Goal: Task Accomplishment & Management: Complete application form

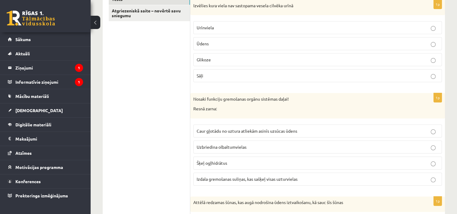
scroll to position [115, 0]
click at [286, 55] on label "Glikoze" at bounding box center [317, 59] width 248 height 13
click at [288, 131] on span "Caur gļotādu no uztura atliekām asinīs uzsūcas ūdens" at bounding box center [246, 129] width 101 height 5
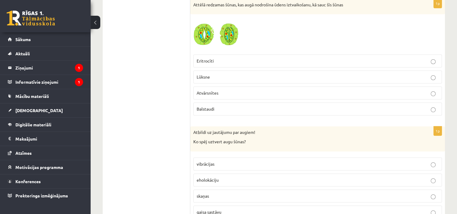
scroll to position [311, 0]
click at [328, 104] on label "Balstaudi" at bounding box center [317, 109] width 248 height 13
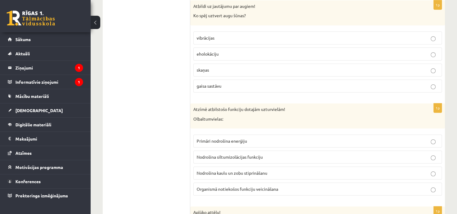
scroll to position [441, 0]
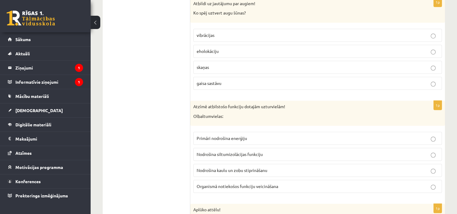
click at [358, 81] on p "gaisa sastāvu" at bounding box center [317, 83] width 242 height 6
click at [332, 170] on p "Nodrošina kaulu un zobu stiprināšanu" at bounding box center [317, 170] width 242 height 6
click at [329, 187] on p "Organismā notiekošos funkciju veicināšana" at bounding box center [317, 186] width 242 height 6
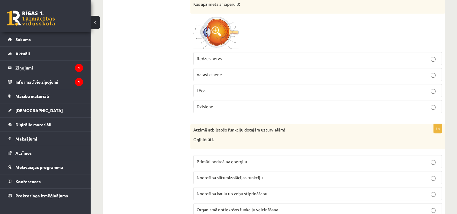
scroll to position [655, 0]
click at [214, 31] on span at bounding box center [216, 32] width 10 height 10
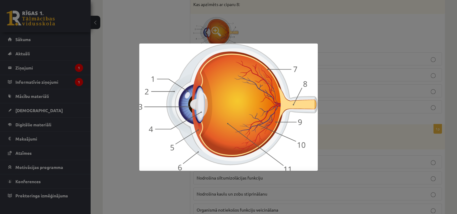
click at [279, 21] on div at bounding box center [228, 107] width 457 height 214
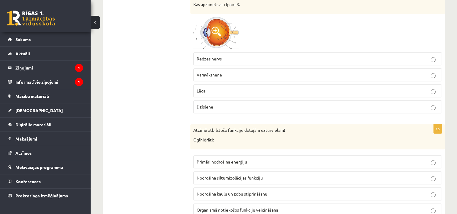
click at [265, 105] on p "Dzīslene" at bounding box center [317, 107] width 242 height 6
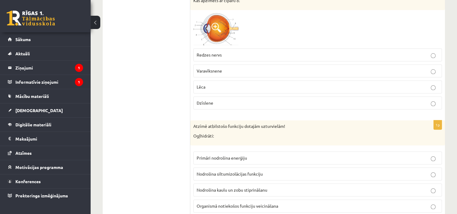
scroll to position [659, 0]
click at [270, 187] on p "Nodrošina kaulu un zobu stiprināšanu" at bounding box center [317, 190] width 242 height 6
click at [266, 155] on p "Primāri nodrošina enerģiju" at bounding box center [317, 158] width 242 height 6
click at [306, 52] on p "Redzes nervs" at bounding box center [317, 55] width 242 height 6
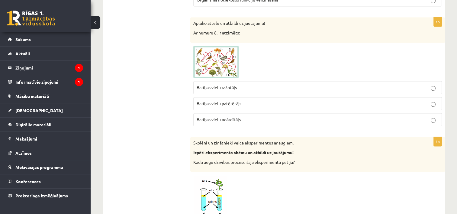
scroll to position [864, 0]
click at [219, 56] on span at bounding box center [216, 61] width 10 height 10
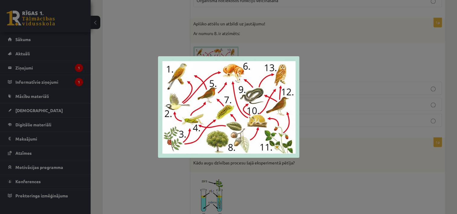
click at [246, 37] on div at bounding box center [228, 107] width 457 height 214
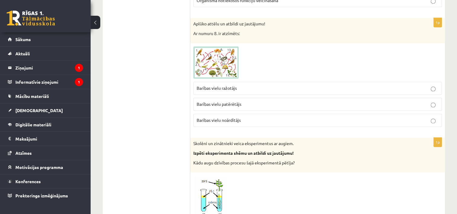
click at [217, 60] on span at bounding box center [216, 61] width 10 height 10
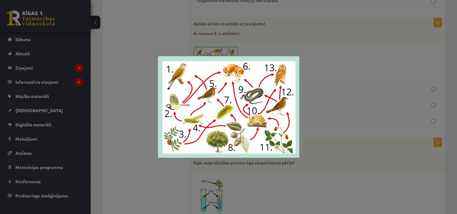
click at [225, 46] on div at bounding box center [228, 107] width 457 height 214
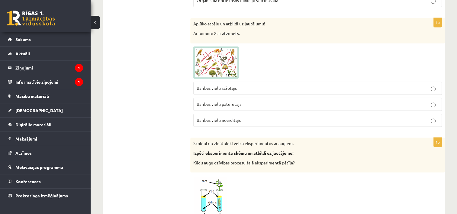
click at [252, 85] on p "Barības vielu ražotājs" at bounding box center [317, 88] width 242 height 6
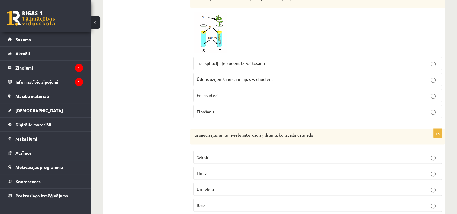
scroll to position [1029, 0]
click at [280, 60] on p "Transpirāciju jeb ūdens iztvaikošanu" at bounding box center [317, 63] width 242 height 6
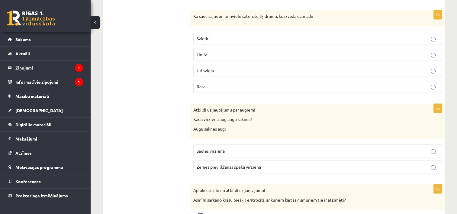
scroll to position [1148, 0]
click at [276, 147] on p "Saules virzienā" at bounding box center [317, 150] width 242 height 6
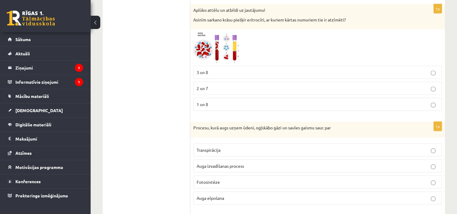
scroll to position [1327, 0]
click at [220, 45] on span at bounding box center [216, 47] width 10 height 10
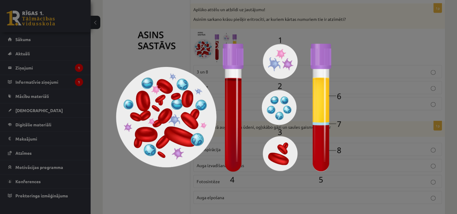
click at [217, 40] on img at bounding box center [228, 106] width 225 height 151
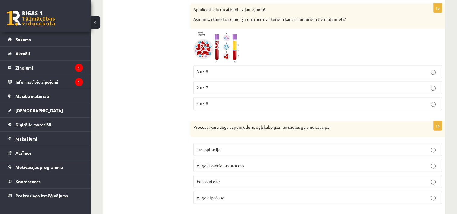
click at [223, 37] on img at bounding box center [215, 47] width 45 height 30
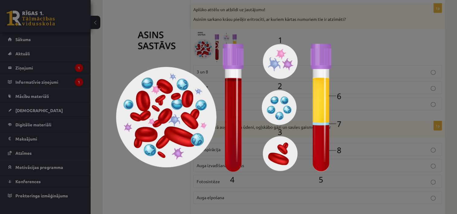
click at [208, 40] on img at bounding box center [228, 106] width 225 height 151
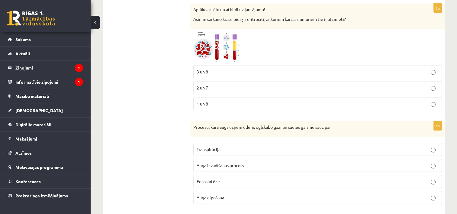
click at [215, 69] on p "3 un 8" at bounding box center [317, 72] width 242 height 6
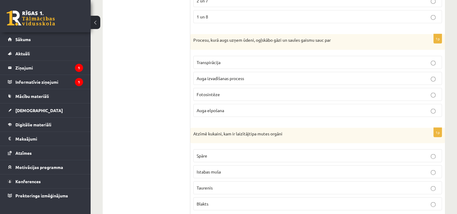
scroll to position [1415, 0]
click at [238, 107] on p "Auga elpošana" at bounding box center [317, 110] width 242 height 6
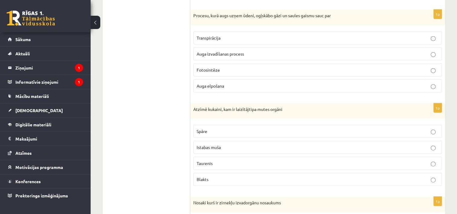
scroll to position [1440, 0]
click at [230, 34] on p "Transpirācija" at bounding box center [317, 37] width 242 height 6
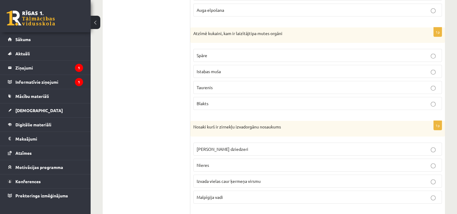
scroll to position [1515, 0]
click at [238, 81] on label "Taurenis" at bounding box center [317, 87] width 248 height 13
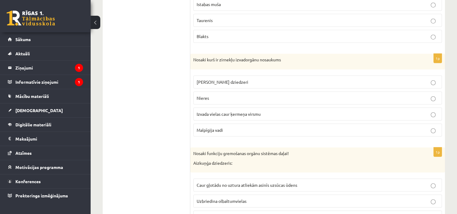
scroll to position [1584, 0]
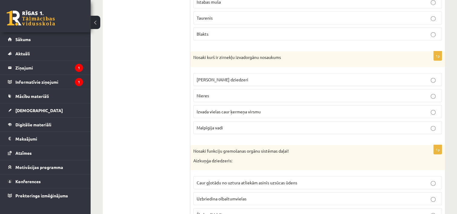
click at [149, 33] on ul "Tests Atgriezeniskā saite – novērtē savu sniegumu" at bounding box center [149, 23] width 81 height 2999
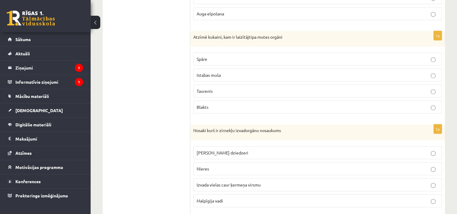
scroll to position [1510, 0]
click at [272, 40] on div "Atzīmē kukaini, kam ir laizītājtipa mutes orgāni" at bounding box center [317, 40] width 254 height 16
click at [325, 35] on p "Atzīmē kukaini, kam ir laizītājtipa mutes orgāni" at bounding box center [302, 38] width 218 height 6
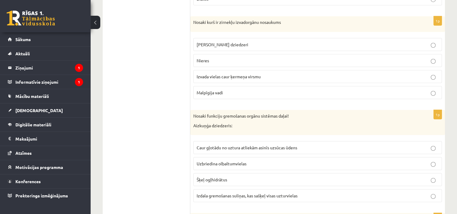
scroll to position [1620, 0]
click at [278, 89] on p "Malpīgija vadi" at bounding box center [317, 92] width 242 height 6
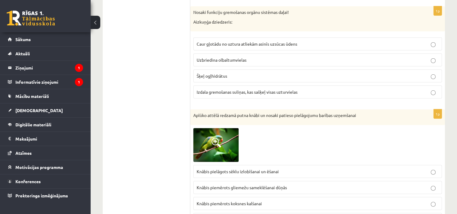
scroll to position [1723, 0]
click at [295, 88] on p "Izdala gremošanas suliņas, kas sašķeļ visas uzturvielas" at bounding box center [317, 91] width 242 height 6
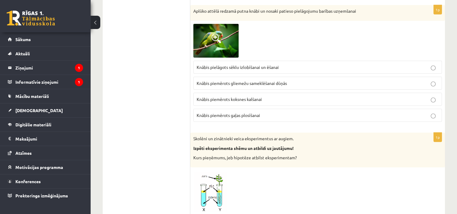
scroll to position [1827, 0]
click at [225, 35] on img at bounding box center [215, 41] width 45 height 34
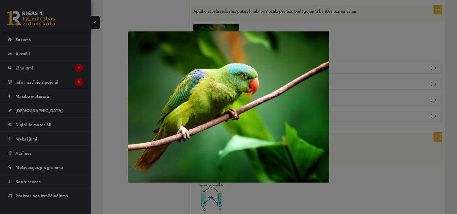
click at [229, 19] on div at bounding box center [228, 107] width 457 height 214
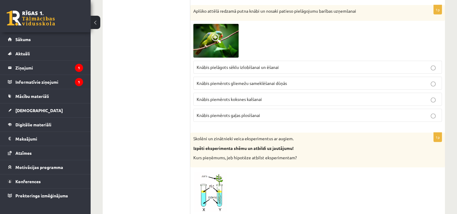
click at [248, 64] on span "Knābis pielāgots sēklu izlobīšanai un ēšanai" at bounding box center [237, 66] width 82 height 5
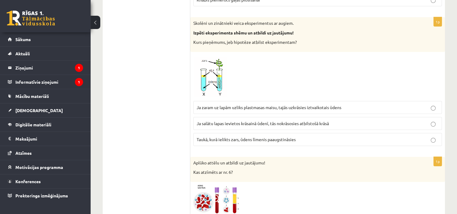
scroll to position [1942, 0]
click at [219, 66] on img at bounding box center [215, 76] width 45 height 43
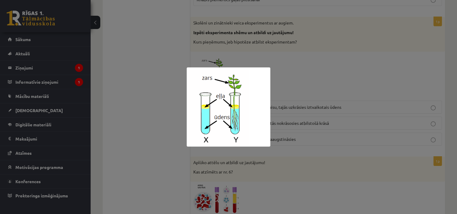
click at [281, 24] on div at bounding box center [228, 107] width 457 height 214
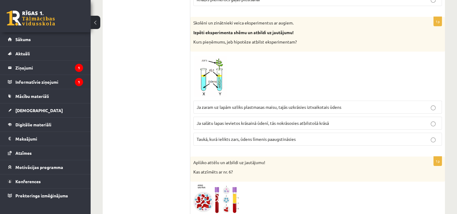
click at [394, 104] on p "Ja zaram uz lapām uzliks plastmasas maisu, tajās uzkrāsies iztvaikotais ūdens" at bounding box center [317, 107] width 242 height 6
click at [398, 120] on p "Ja salātu lapas ievietos krāsainā ūdenī, tās nokrāsosies atbilstošā krāsā" at bounding box center [317, 123] width 242 height 6
click at [399, 104] on p "Ja zaram uz lapām uzliks plastmasas maisu, tajās uzkrāsies iztvaikotais ūdens" at bounding box center [317, 107] width 242 height 6
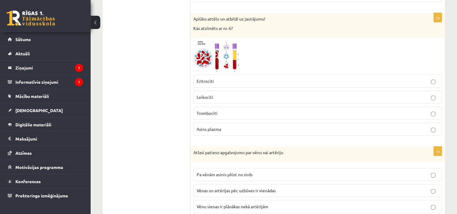
scroll to position [2085, 0]
click at [226, 48] on img at bounding box center [215, 57] width 45 height 30
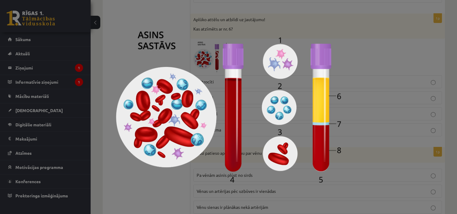
click at [329, 28] on div at bounding box center [228, 107] width 457 height 214
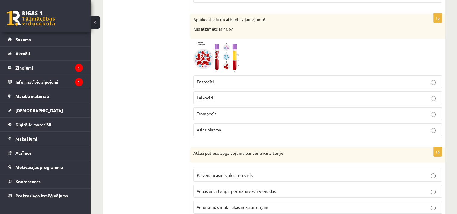
click at [277, 126] on p "Asins plazma" at bounding box center [317, 129] width 242 height 6
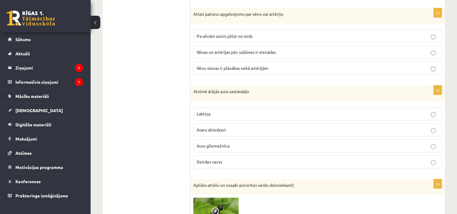
scroll to position [2224, 0]
click at [304, 45] on label "Vēnas un artērijas pēc uzbūves ir vienādas" at bounding box center [317, 51] width 248 height 13
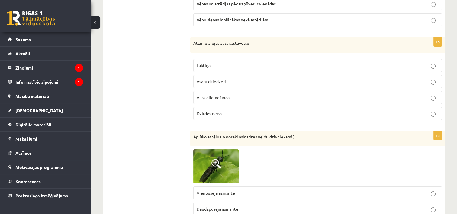
scroll to position [2273, 0]
click at [319, 94] on p "Auss gliemežnīca" at bounding box center [317, 97] width 242 height 6
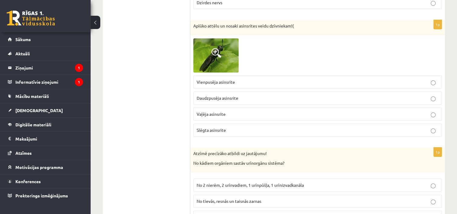
scroll to position [2383, 0]
click at [221, 50] on img at bounding box center [215, 56] width 45 height 34
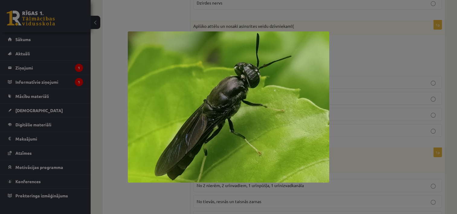
click at [244, 28] on div at bounding box center [228, 107] width 457 height 214
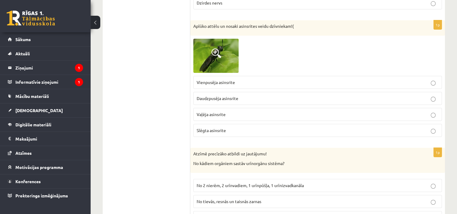
click at [262, 76] on label "Vienpusēja asinsrite" at bounding box center [317, 82] width 248 height 13
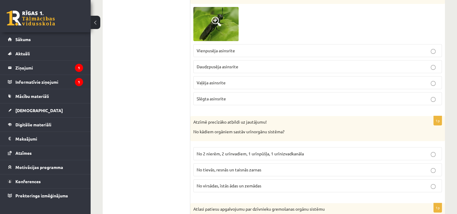
scroll to position [2415, 0]
click at [267, 63] on p "Daudzpusēja asinsrite" at bounding box center [317, 66] width 242 height 6
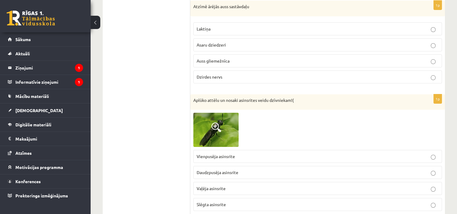
scroll to position [2372, 0]
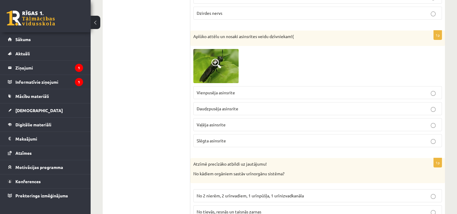
click at [268, 89] on p "Vienpusēja asinsrite" at bounding box center [317, 92] width 242 height 6
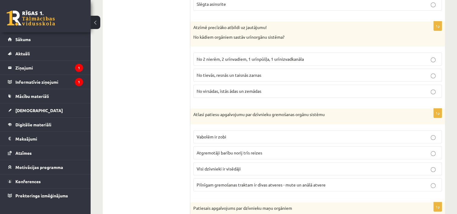
scroll to position [2512, 0]
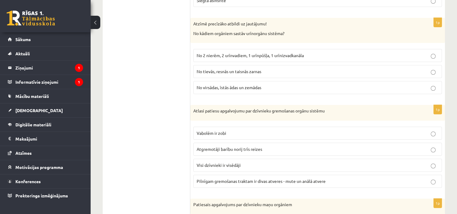
click at [273, 53] on span "No 2 nierēm, 2 urīnvadiem, 1 urīnpūšļa, 1 urīnizvadkanāla" at bounding box center [249, 55] width 107 height 5
click at [281, 178] on span "Pilnīgam gremošanas traktam ir divas atveres - mute un anālā atvere" at bounding box center [260, 180] width 129 height 5
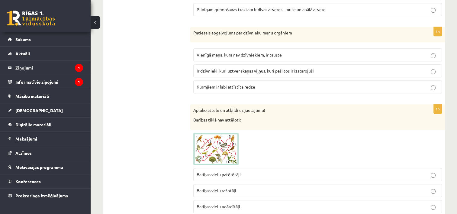
scroll to position [2684, 0]
click at [306, 68] on p "Ir dzīvnieki, kuri uztver skaņas viļņus, kuri paši tos ir izstarojuši" at bounding box center [317, 71] width 242 height 6
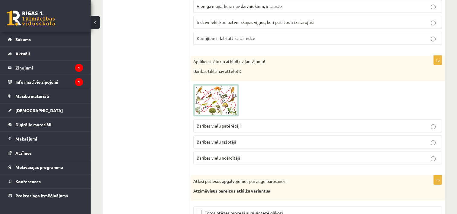
scroll to position [2739, 0]
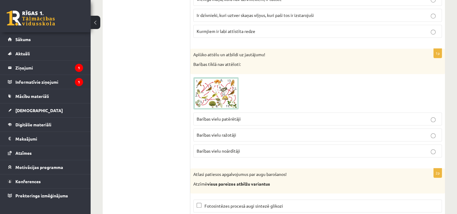
click at [228, 78] on img at bounding box center [215, 93] width 45 height 33
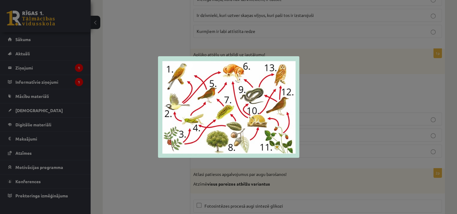
click at [261, 47] on div at bounding box center [228, 107] width 457 height 214
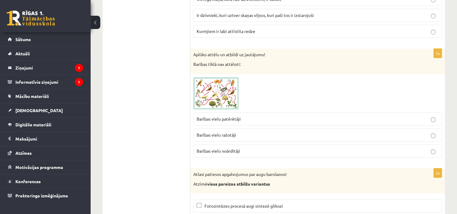
click at [214, 87] on span at bounding box center [216, 92] width 10 height 10
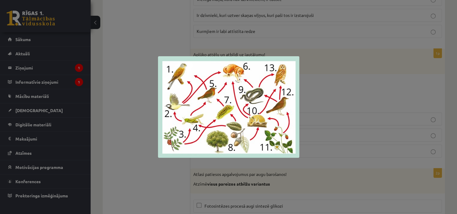
click at [255, 44] on div at bounding box center [228, 107] width 457 height 214
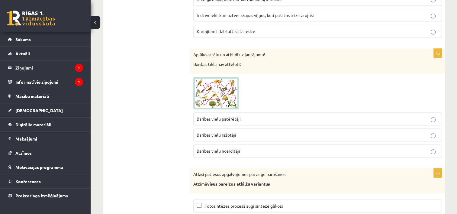
click at [264, 148] on p "Barības vielu noārdītāji" at bounding box center [317, 151] width 242 height 6
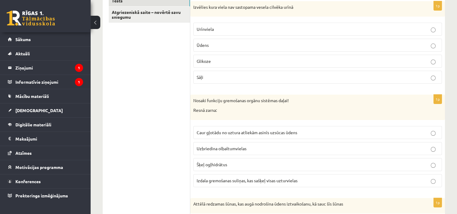
scroll to position [0, 0]
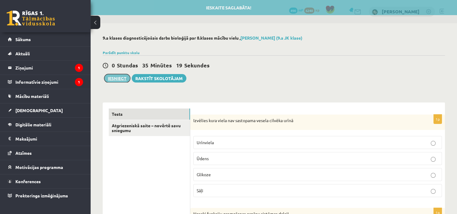
click at [120, 79] on button "Iesniegt" at bounding box center [117, 78] width 26 height 8
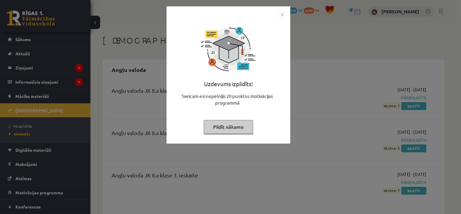
click at [238, 129] on button "Pildīt nākamo" at bounding box center [229, 127] width 50 height 14
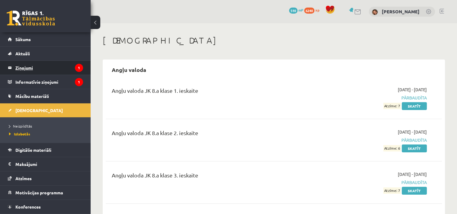
click at [69, 69] on legend "Ziņojumi 1" at bounding box center [49, 68] width 68 height 14
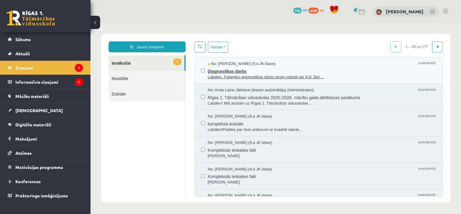
click at [232, 70] on span "Diagnostikas darbs" at bounding box center [322, 71] width 229 height 8
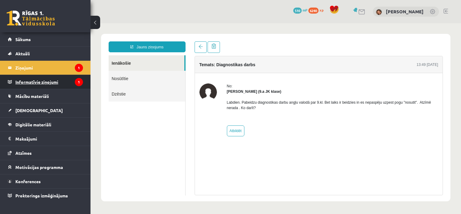
click at [58, 85] on legend "Informatīvie ziņojumi 1" at bounding box center [49, 82] width 68 height 14
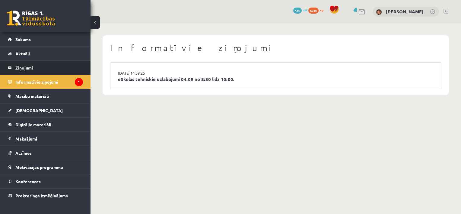
click at [58, 68] on legend "Ziņojumi 1" at bounding box center [49, 68] width 68 height 14
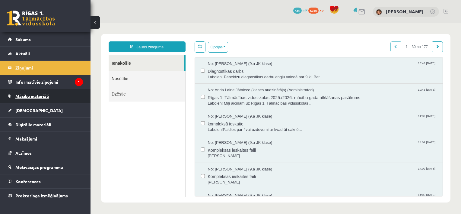
click at [60, 92] on link "Mācību materiāli" at bounding box center [45, 96] width 75 height 14
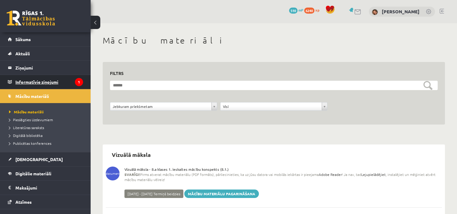
click at [62, 83] on legend "Informatīvie ziņojumi 1" at bounding box center [49, 82] width 68 height 14
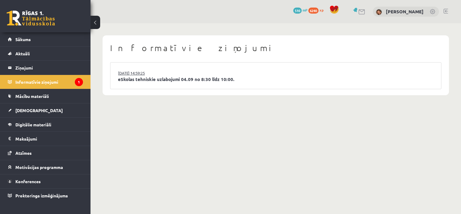
click at [118, 72] on link "03.09.2025 14:59:25" at bounding box center [140, 73] width 45 height 6
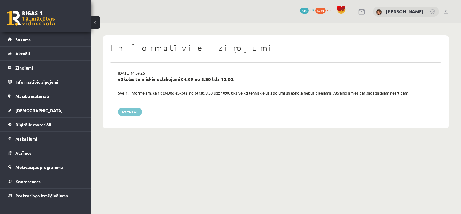
click at [128, 111] on link "Atpakaļ" at bounding box center [130, 111] width 24 height 8
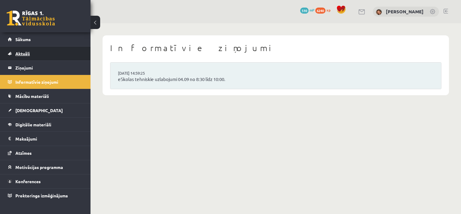
click at [28, 48] on link "Aktuāli" at bounding box center [45, 53] width 75 height 14
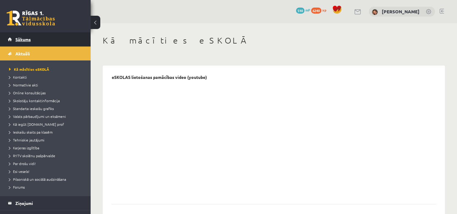
click at [30, 39] on span "Sākums" at bounding box center [22, 39] width 15 height 5
